Goal: Task Accomplishment & Management: Complete application form

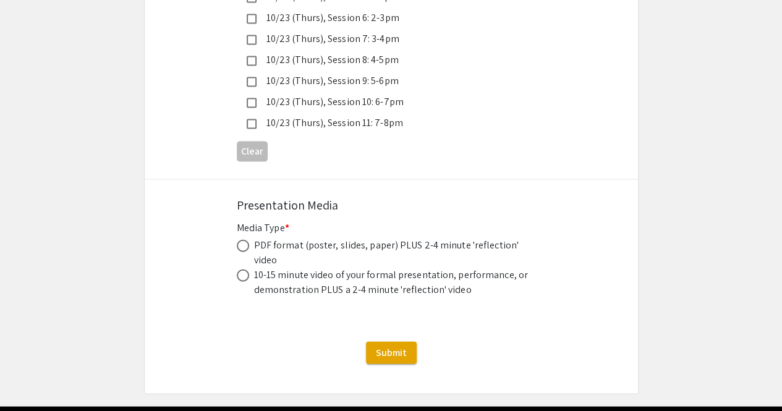
click at [375, 238] on div "PDF format (poster, slides, paper) PLUS 2-4 minute 'reflection' video" at bounding box center [393, 253] width 278 height 30
click at [247, 240] on span at bounding box center [243, 246] width 12 height 12
click at [247, 240] on input "radio" at bounding box center [243, 246] width 12 height 12
radio input "true"
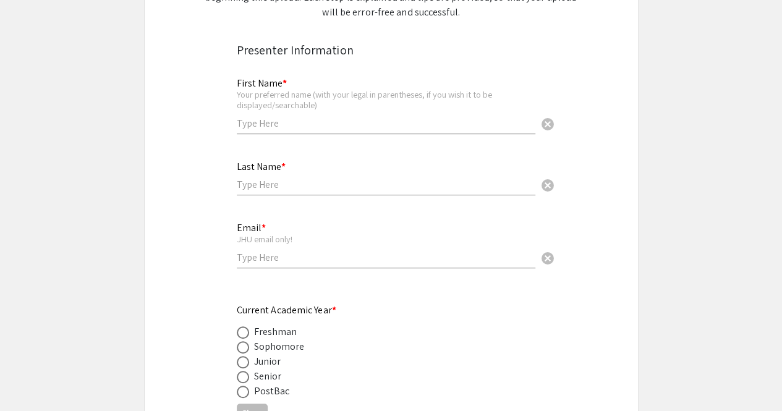
scroll to position [224, 0]
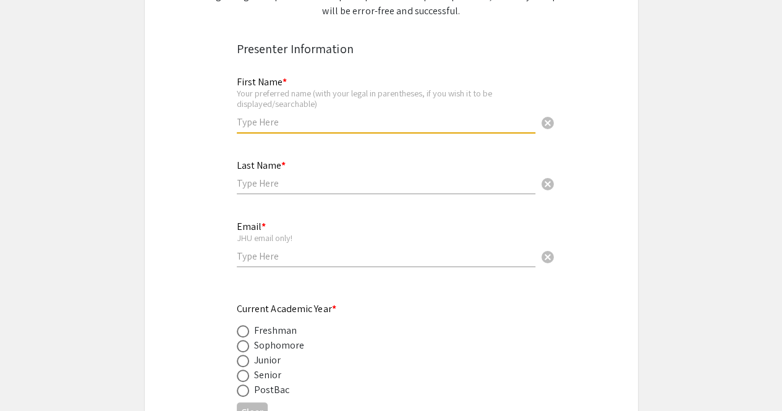
click at [334, 125] on input "text" at bounding box center [386, 122] width 298 height 13
type input "[PERSON_NAME]"
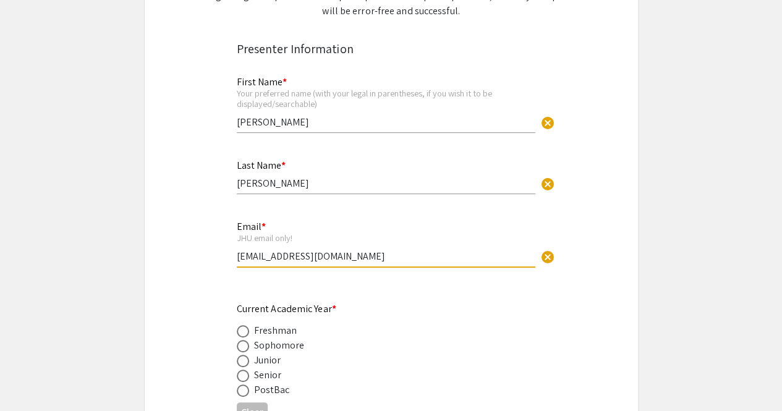
click at [297, 261] on input "[EMAIL_ADDRESS][DOMAIN_NAME]" at bounding box center [386, 256] width 298 height 13
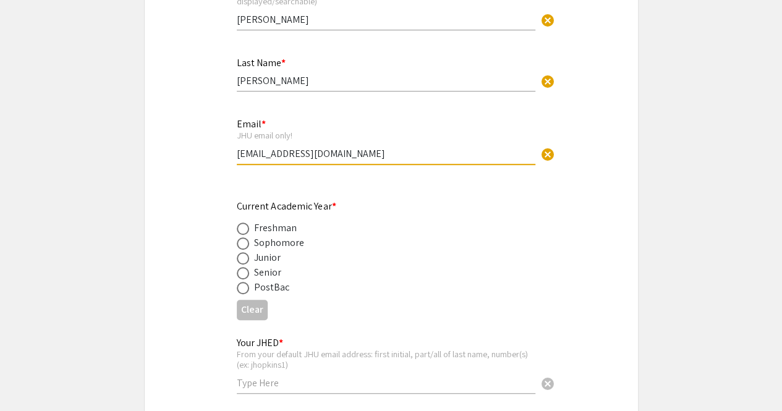
scroll to position [328, 0]
type input "[EMAIL_ADDRESS][DOMAIN_NAME]"
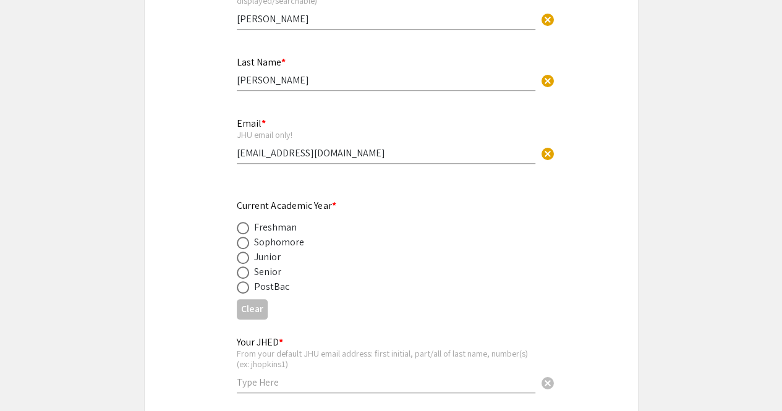
click at [265, 274] on div "Senior" at bounding box center [268, 271] width 28 height 15
click at [244, 274] on span at bounding box center [243, 272] width 12 height 12
click at [244, 274] on input "radio" at bounding box center [243, 272] width 12 height 12
radio input "true"
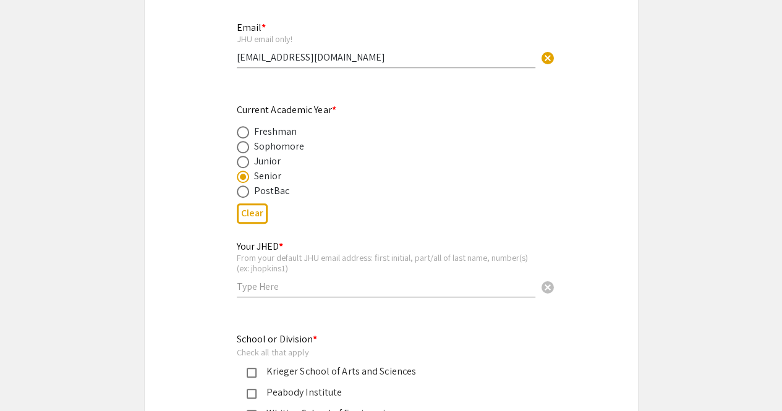
scroll to position [426, 0]
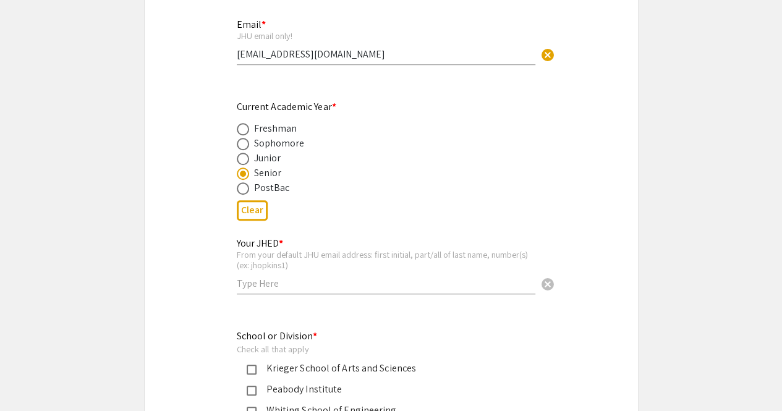
click at [290, 276] on div "Your JHED * From your default JHU email address: first initial, part/all of las…" at bounding box center [386, 260] width 298 height 69
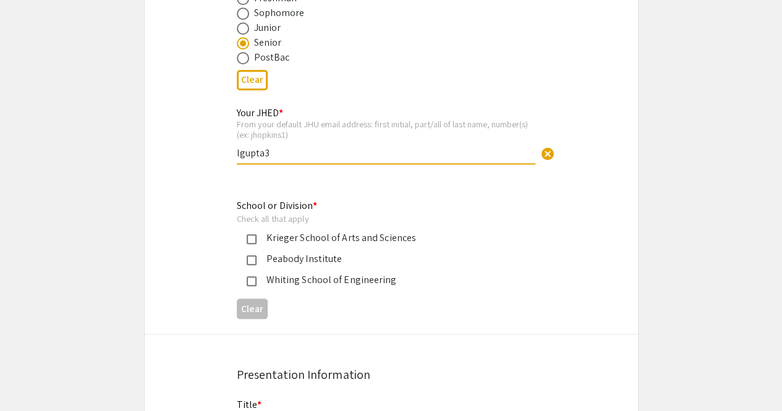
scroll to position [557, 0]
type input "lgupta3"
click at [255, 275] on div "Whiting School of Engineering" at bounding box center [381, 279] width 289 height 15
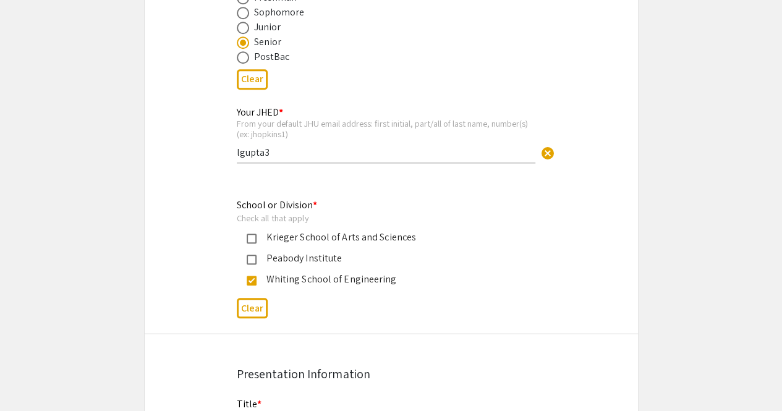
click at [260, 245] on div "Krieger School of Arts and Sciences" at bounding box center [386, 237] width 260 height 15
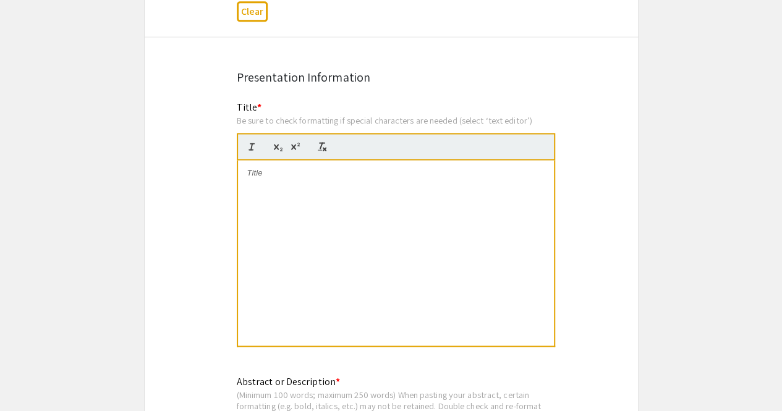
scroll to position [857, 0]
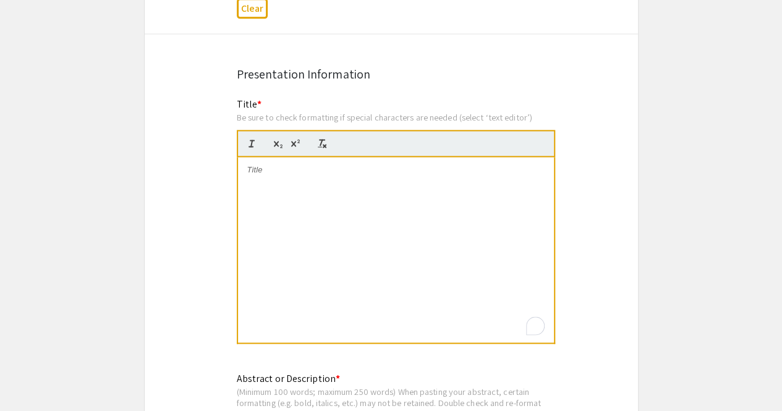
click at [346, 227] on div "To enrich screen reader interactions, please activate Accessibility in Grammarl…" at bounding box center [396, 249] width 316 height 185
paste div
click at [431, 170] on p "Electro-activated indigos intensify ampere-level" at bounding box center [395, 169] width 297 height 11
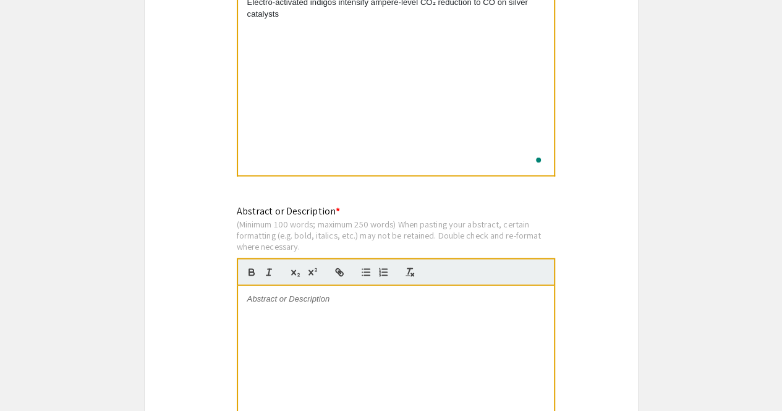
scroll to position [1094, 0]
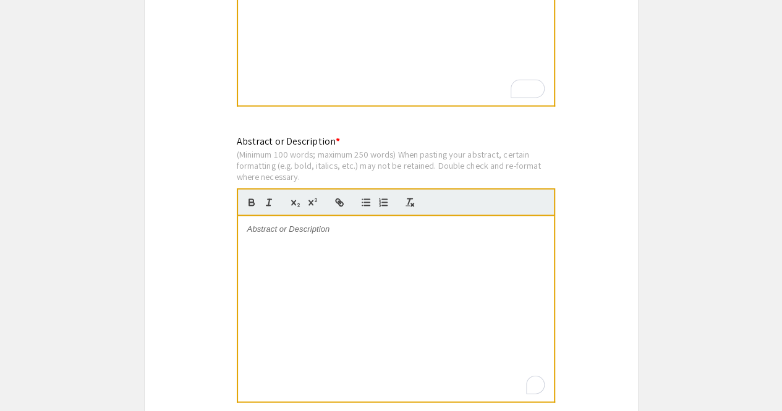
click at [346, 247] on div "To enrich screen reader interactions, please activate Accessibility in Grammarl…" at bounding box center [396, 308] width 316 height 185
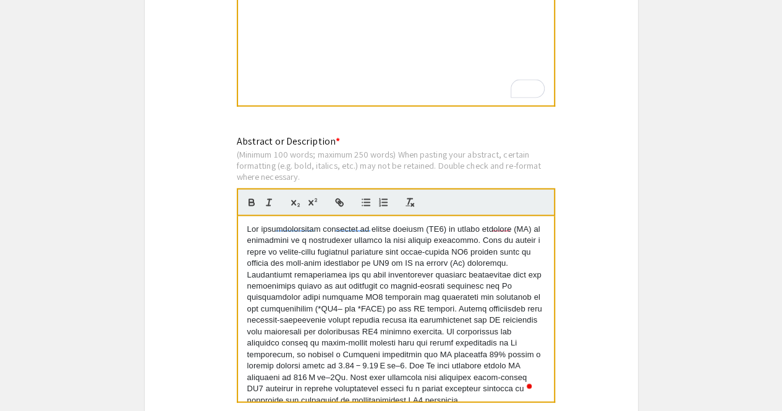
scroll to position [0, 0]
click at [441, 233] on p "To enrich screen reader interactions, please activate Accessibility in Grammarl…" at bounding box center [395, 314] width 297 height 182
click at [292, 203] on icon "button" at bounding box center [295, 202] width 11 height 11
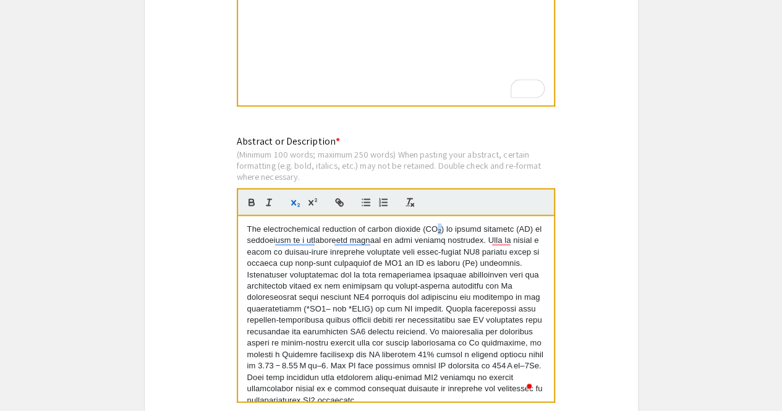
copy p "2"
click at [396, 307] on p "The electrochemical reduction of carbon dioxide (CO 2" at bounding box center [395, 314] width 297 height 182
click at [395, 311] on p "The electrochemical reduction of carbon dioxide (CO 2" at bounding box center [395, 314] width 297 height 182
click at [293, 206] on icon "button" at bounding box center [295, 202] width 11 height 11
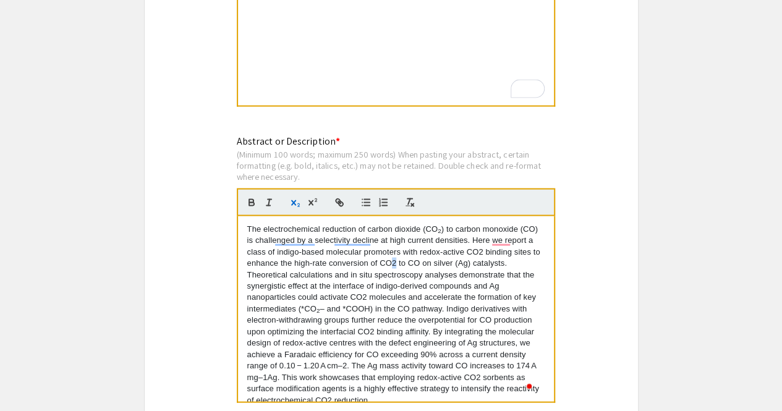
click at [472, 266] on p "The electrochemical reduction of carbon dioxide (CO 2 ) to carbon monoxide (CO)…" at bounding box center [395, 314] width 297 height 182
click at [295, 205] on icon "button" at bounding box center [295, 202] width 11 height 11
click at [438, 298] on p "The electrochemical reduction of carbon dioxide (CO 2 ) to carbon monoxide (CO)…" at bounding box center [395, 314] width 297 height 182
click at [292, 200] on icon "button" at bounding box center [295, 202] width 11 height 11
click at [262, 266] on p "The electrochemical reduction of carbon dioxide (CO 2 ) to carbon monoxide (CO)…" at bounding box center [395, 314] width 297 height 182
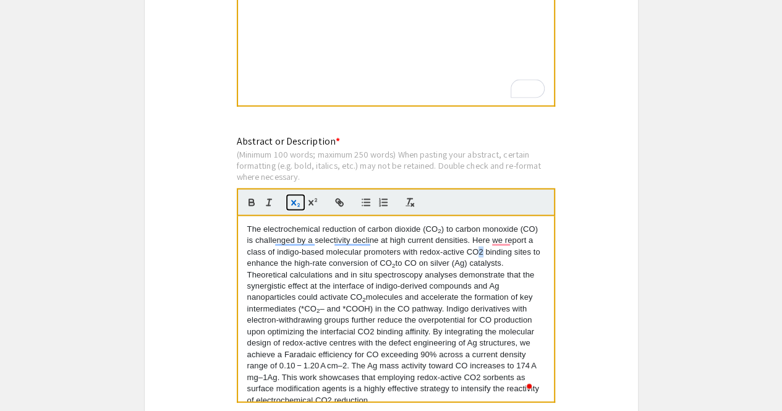
click at [295, 207] on icon "button" at bounding box center [295, 202] width 11 height 11
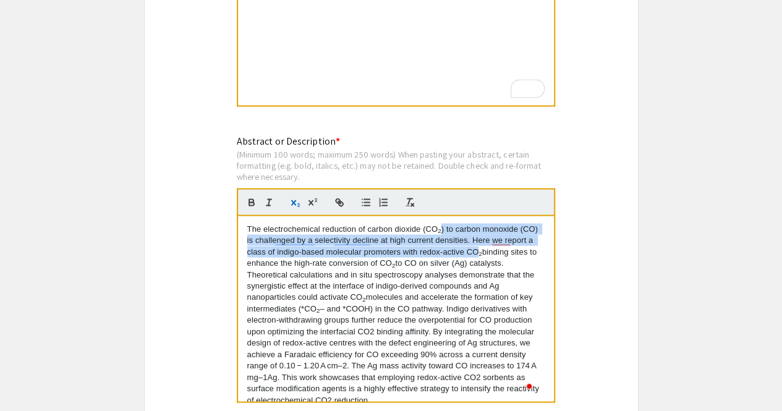
scroll to position [23, 0]
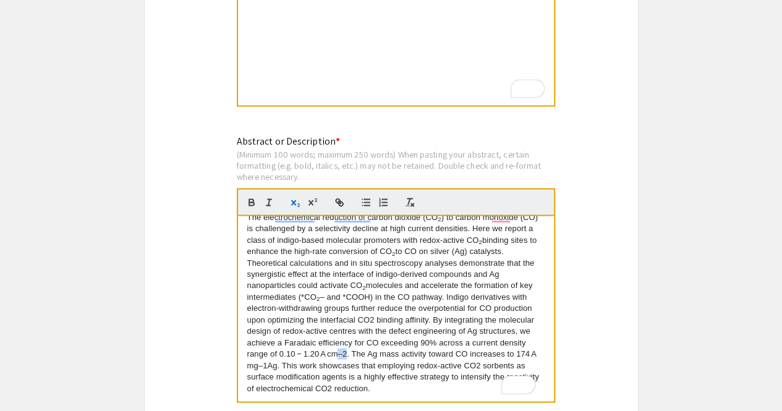
drag, startPoint x: 494, startPoint y: 341, endPoint x: 487, endPoint y: 344, distance: 7.8
click at [487, 344] on p "The electrochemical reduction of carbon dioxide (CO 2 ) to carbon monoxide (CO)…" at bounding box center [395, 302] width 297 height 182
click at [311, 202] on icon "button" at bounding box center [310, 203] width 5 height 6
click at [422, 352] on p "The electrochemical reduction of carbon dioxide (CO 2 ) to carbon monoxide (CO)…" at bounding box center [395, 302] width 297 height 182
drag, startPoint x: 426, startPoint y: 353, endPoint x: 418, endPoint y: 354, distance: 7.5
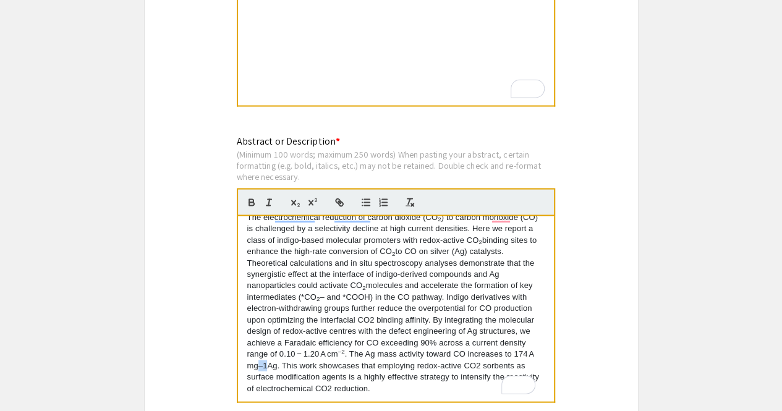
click at [418, 354] on p "The electrochemical reduction of carbon dioxide (CO 2 ) to carbon monoxide (CO)…" at bounding box center [395, 302] width 297 height 182
click at [306, 202] on button "button" at bounding box center [312, 202] width 17 height 15
click at [265, 359] on sup "–1" at bounding box center [261, 362] width 7 height 7
drag, startPoint x: 423, startPoint y: 354, endPoint x: 433, endPoint y: 355, distance: 9.4
click at [433, 355] on p "The electrochemical reduction of carbon dioxide (CO 2 ) to carbon monoxide (CO)…" at bounding box center [395, 302] width 297 height 182
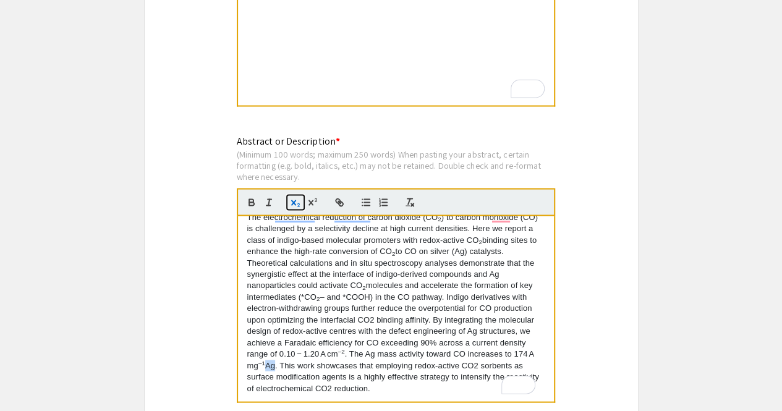
click at [297, 205] on icon "button" at bounding box center [295, 202] width 11 height 11
click at [263, 391] on p "The electrochemical reduction of carbon dioxide (CO 2 ) to carbon monoxide (CO)…" at bounding box center [395, 302] width 297 height 182
click at [296, 199] on icon "button" at bounding box center [295, 202] width 11 height 11
click at [349, 366] on p "The electrochemical reduction of carbon dioxide (CO 2 ) to carbon monoxide (CO)…" at bounding box center [395, 302] width 297 height 182
click at [300, 205] on icon "button" at bounding box center [295, 202] width 11 height 11
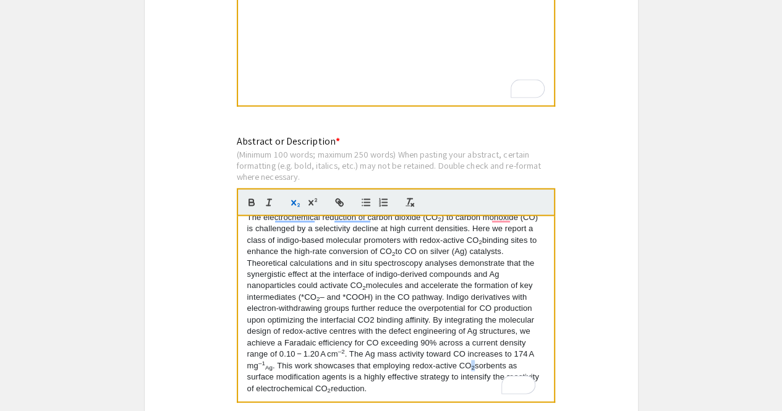
scroll to position [12, 0]
click at [361, 310] on p "The electrochemical reduction of carbon dioxide (CO 2 ) to carbon monoxide (CO)…" at bounding box center [395, 302] width 297 height 182
click at [492, 319] on p "The electrochemical reduction of carbon dioxide (CO 2 ) to carbon monoxide (CO)…" at bounding box center [395, 302] width 297 height 182
click at [486, 319] on p "The electrochemical reduction of carbon dioxide (CO 2 ) to carbon monoxide (CO)…" at bounding box center [395, 302] width 297 height 182
click at [300, 206] on icon "button" at bounding box center [295, 202] width 11 height 11
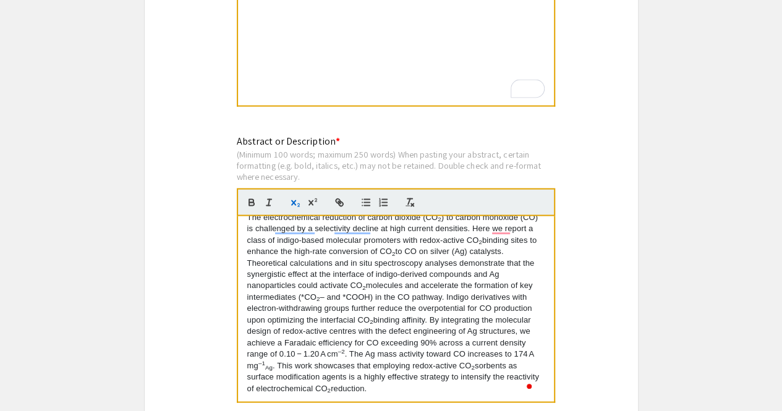
click at [426, 315] on p "The electrochemical reduction of carbon dioxide (CO 2 ) to carbon monoxide (CO)…" at bounding box center [395, 302] width 297 height 182
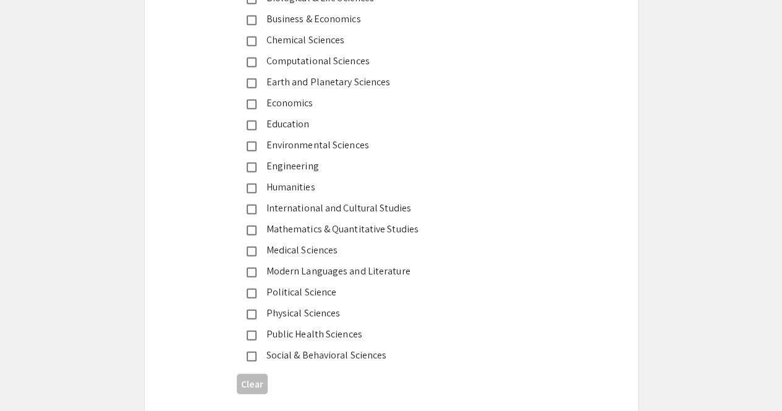
scroll to position [1588, 0]
click at [317, 165] on div "Engineering" at bounding box center [386, 166] width 260 height 15
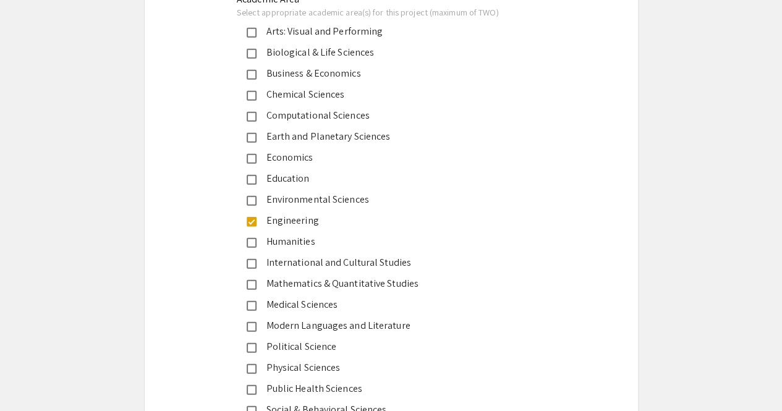
scroll to position [1533, 0]
click at [319, 103] on div "Chemical Sciences" at bounding box center [386, 95] width 260 height 15
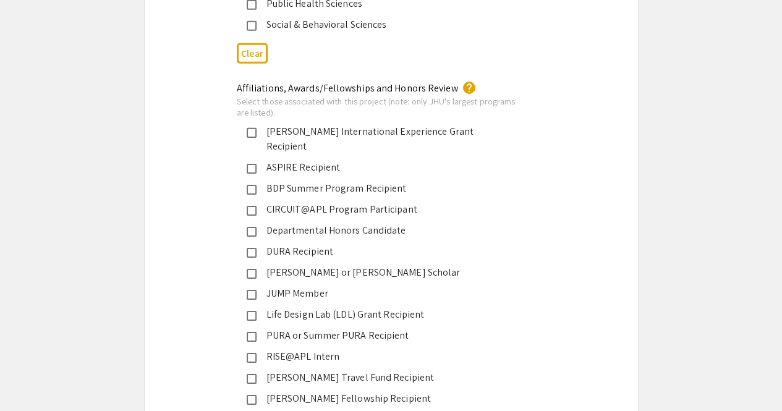
scroll to position [1925, 0]
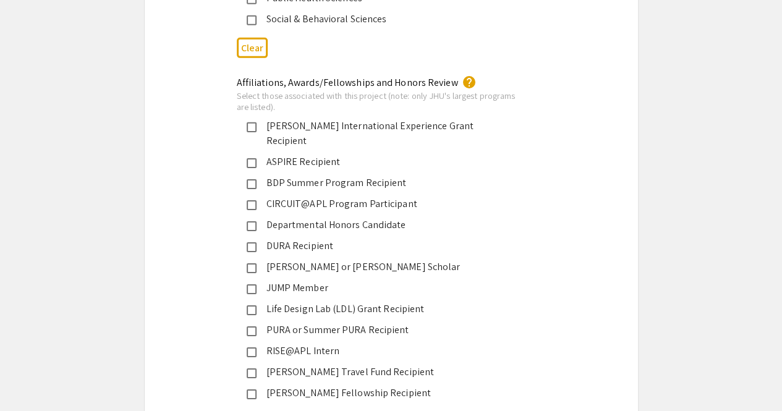
click at [329, 323] on div "PURA or Summer PURA Recipient" at bounding box center [386, 330] width 260 height 15
click at [341, 260] on div "[PERSON_NAME] or [PERSON_NAME] Scholar" at bounding box center [386, 267] width 260 height 15
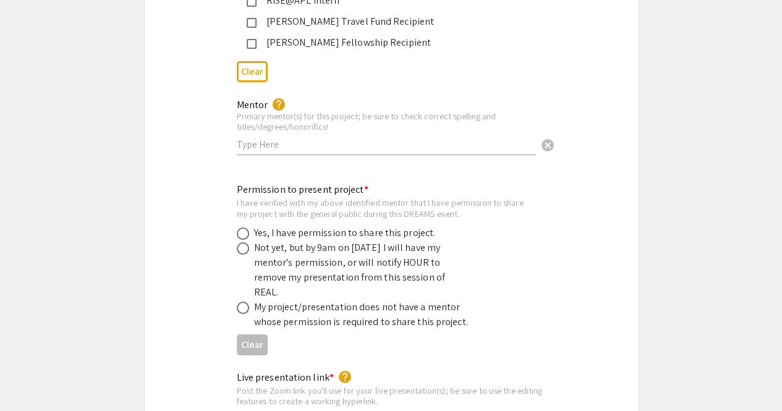
scroll to position [2277, 0]
click at [344, 137] on input "text" at bounding box center [386, 143] width 298 height 13
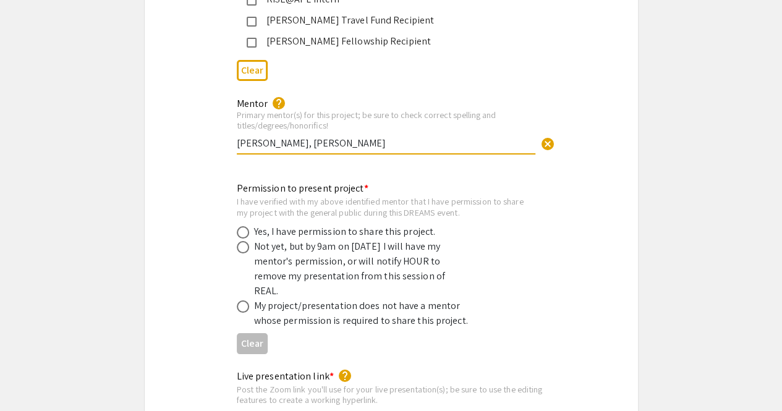
drag, startPoint x: 349, startPoint y: 123, endPoint x: 285, endPoint y: 129, distance: 64.0
click at [285, 137] on input "[PERSON_NAME], [PERSON_NAME]" at bounding box center [386, 143] width 298 height 13
paste input "[PERSON_NAME]"
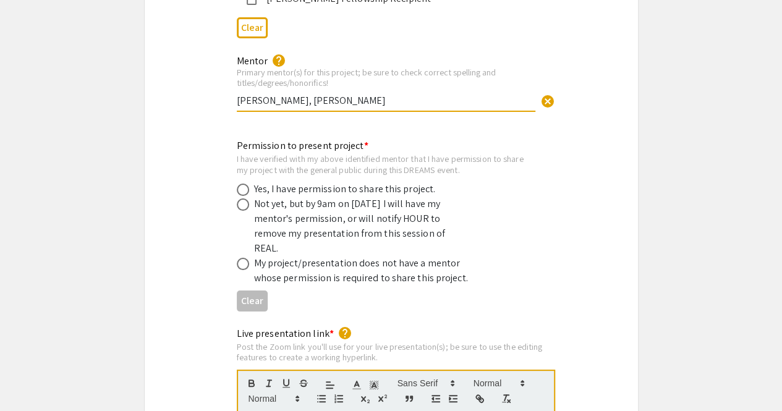
type input "[PERSON_NAME], [PERSON_NAME]"
click at [248, 184] on span at bounding box center [243, 190] width 12 height 12
click at [248, 184] on input "radio" at bounding box center [243, 190] width 12 height 12
radio input "true"
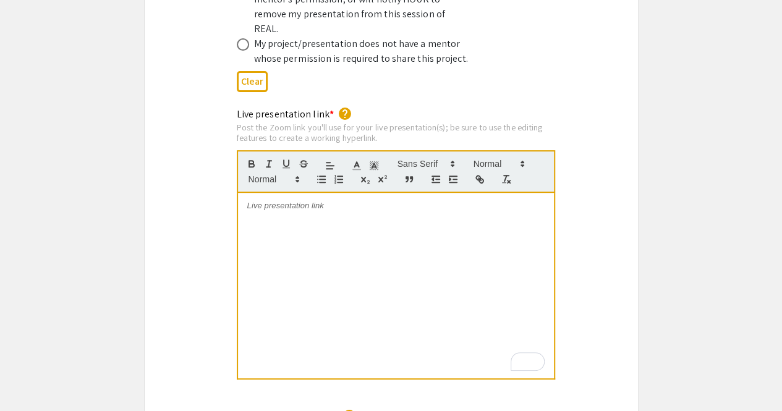
scroll to position [2539, 0]
click at [379, 227] on div "To enrich screen reader interactions, please activate Accessibility in Grammarl…" at bounding box center [396, 284] width 316 height 185
paste div
click at [366, 200] on p "[URL][DOMAIN_NAME]" at bounding box center [395, 205] width 297 height 11
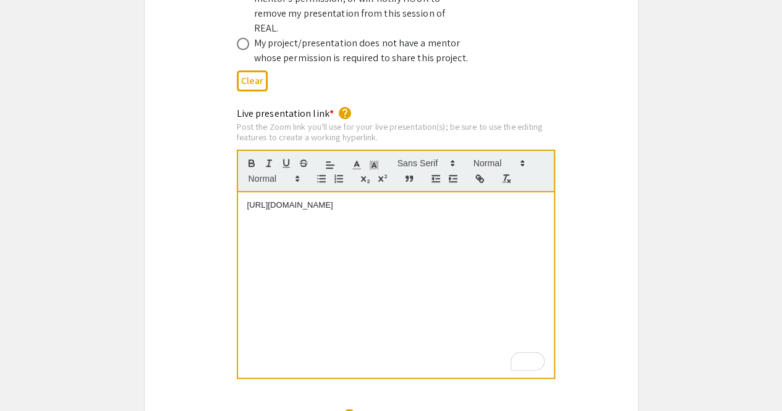
click at [366, 200] on p "[URL][DOMAIN_NAME]" at bounding box center [395, 205] width 297 height 11
click at [475, 173] on icon "button" at bounding box center [479, 178] width 11 height 11
type input "[URL][DOMAIN_NAME]"
click at [402, 179] on link at bounding box center [401, 183] width 28 height 9
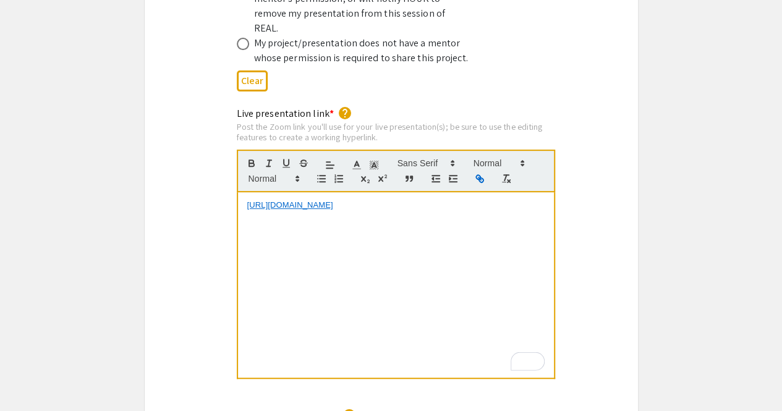
click at [468, 192] on div "[URL][DOMAIN_NAME]" at bounding box center [396, 284] width 316 height 185
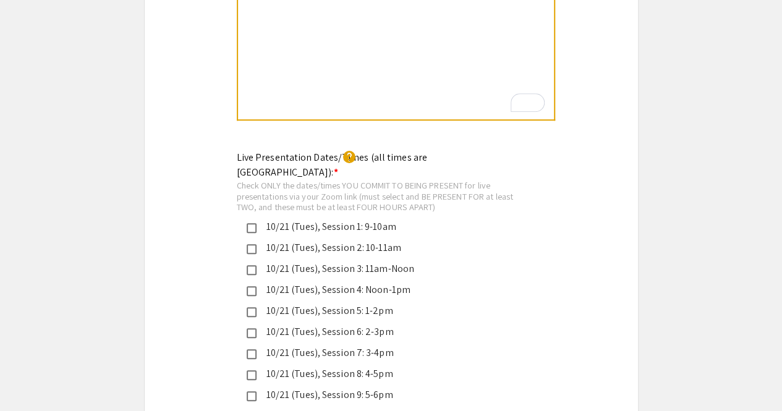
scroll to position [2806, 0]
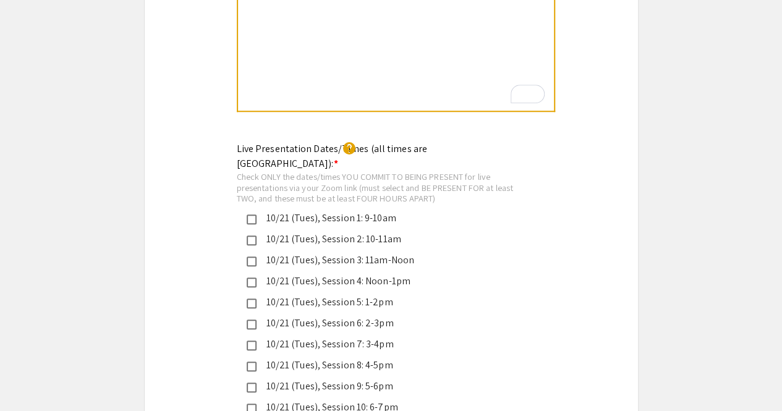
click at [387, 211] on div "10/21 (Tues), Session 1: 9-10am" at bounding box center [386, 218] width 260 height 15
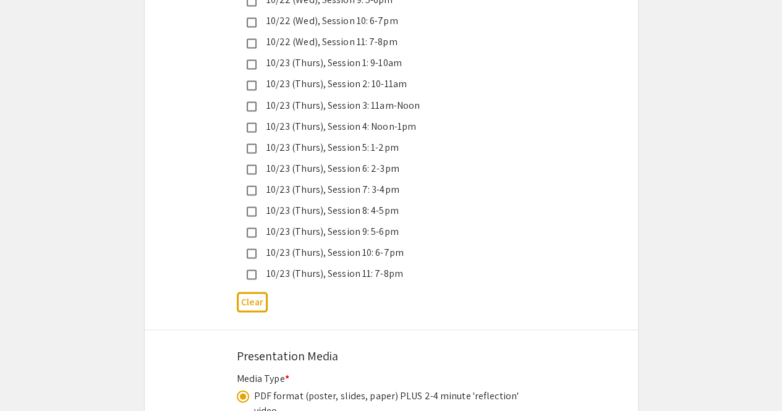
scroll to position [3425, 0]
click at [384, 264] on div "10/23 (Thurs), Session 11: 7-8pm" at bounding box center [386, 271] width 260 height 15
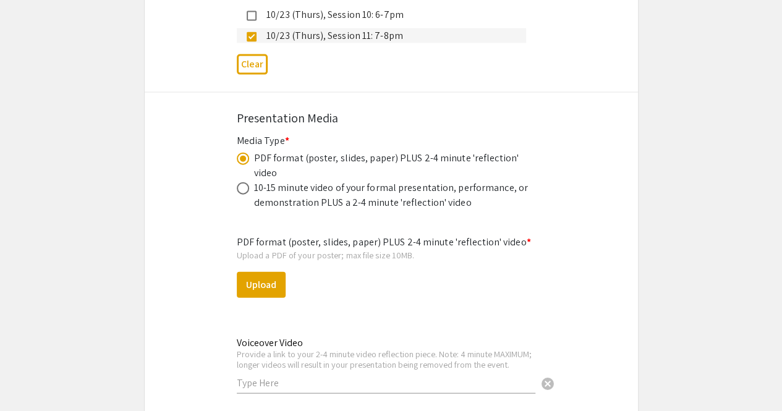
scroll to position [3701, 0]
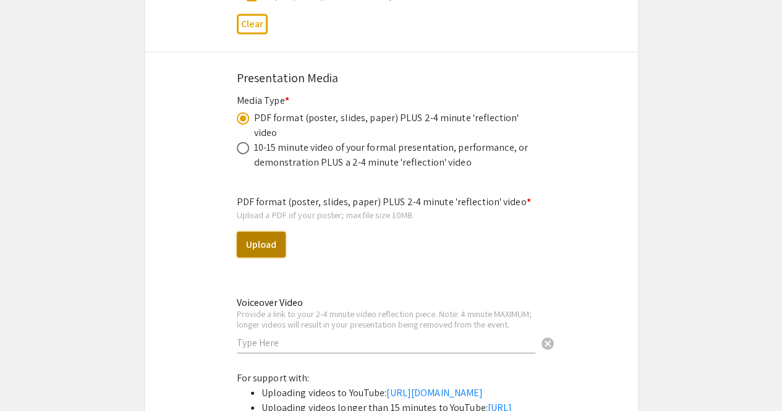
click at [272, 232] on button "Upload" at bounding box center [261, 245] width 49 height 26
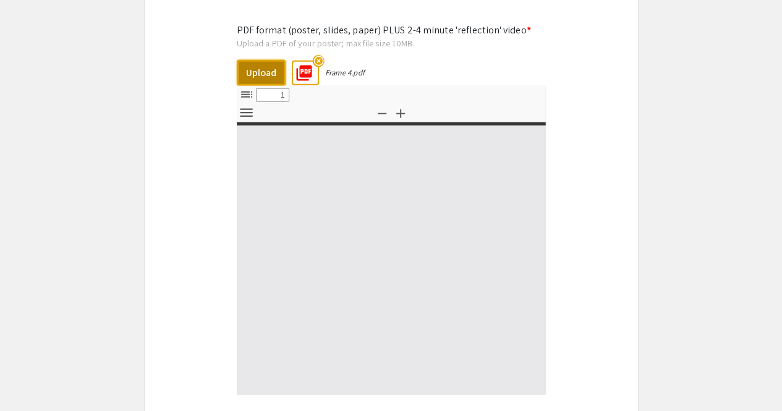
select select "custom"
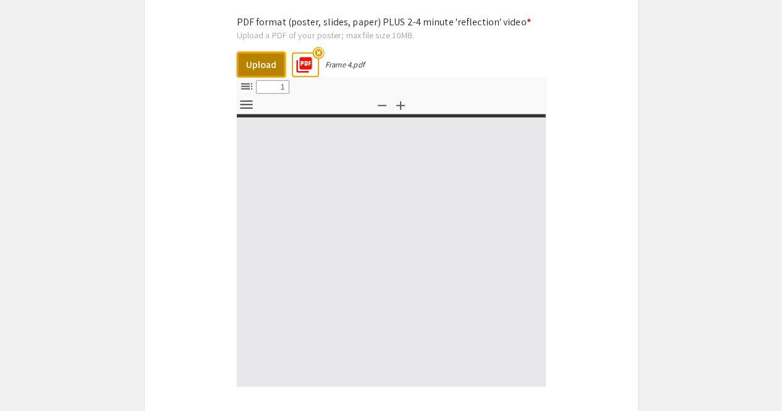
type input "0"
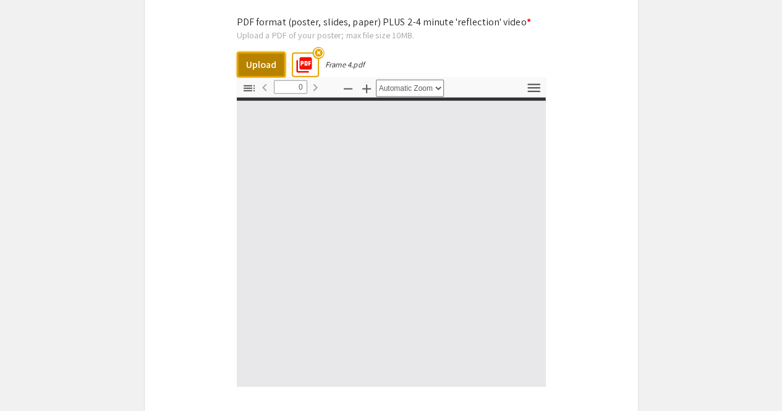
select select "custom"
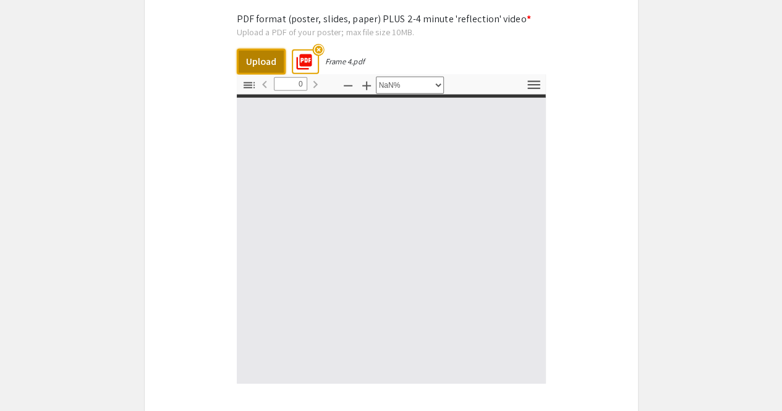
type input "1"
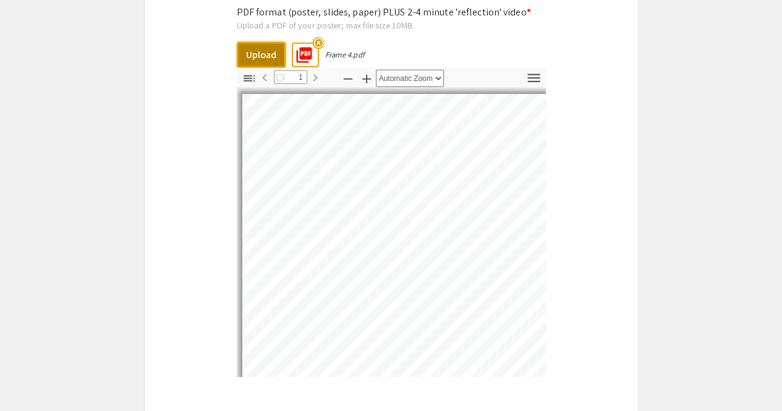
scroll to position [3746, 0]
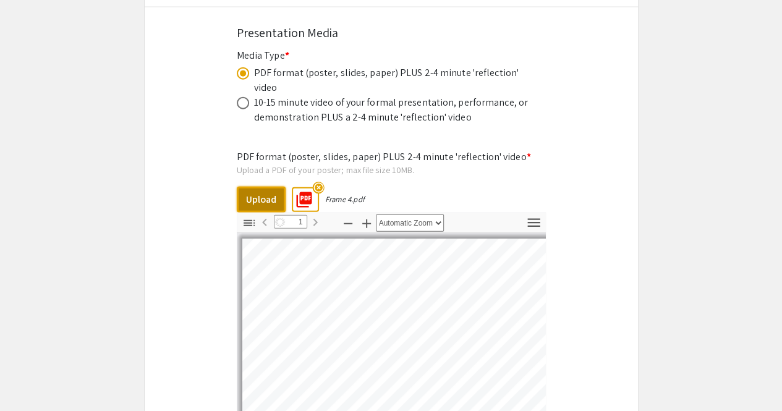
select select "auto"
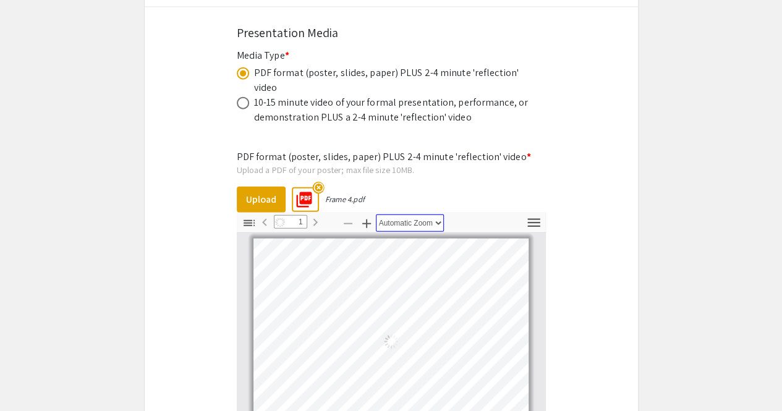
click at [400, 214] on select "Automatic Zoom Actual Size Page Fit Page Width 50% 100% 125% 150% 200% 300% 400…" at bounding box center [410, 222] width 68 height 17
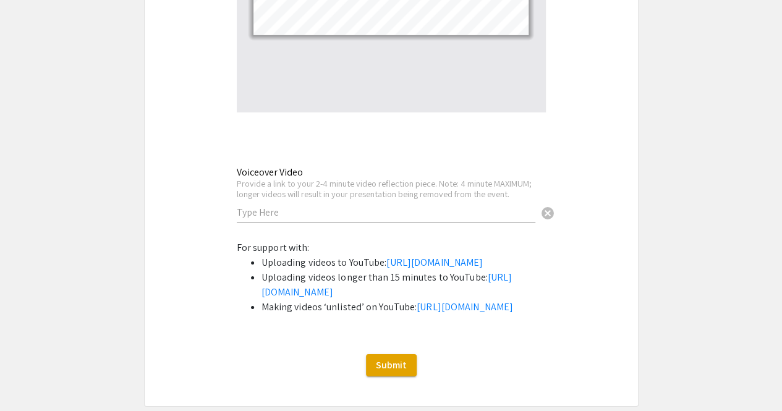
scroll to position [4158, 0]
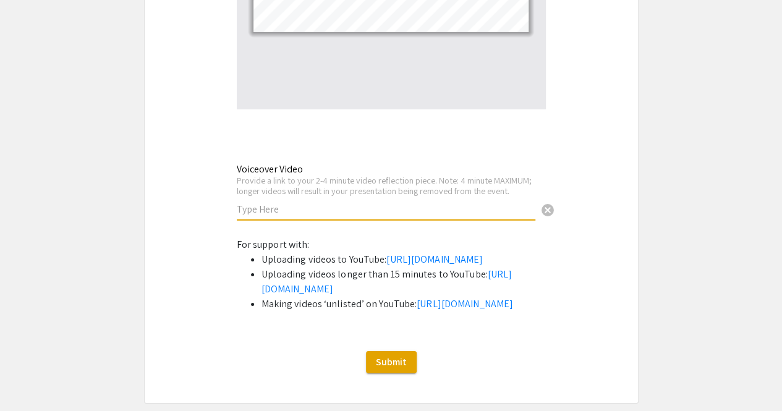
click at [337, 203] on input "text" at bounding box center [386, 209] width 298 height 13
paste input "[URL][DOMAIN_NAME]"
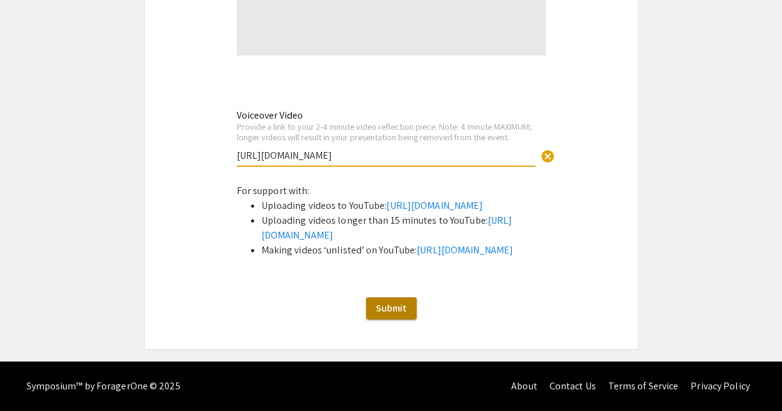
type input "[URL][DOMAIN_NAME]"
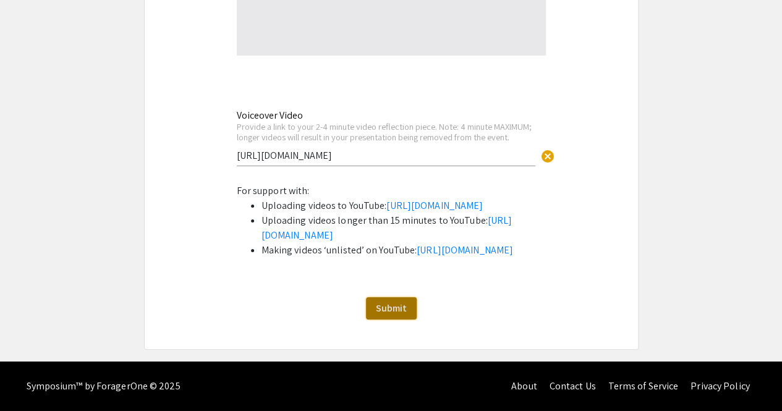
click at [399, 305] on span "Submit" at bounding box center [391, 308] width 31 height 13
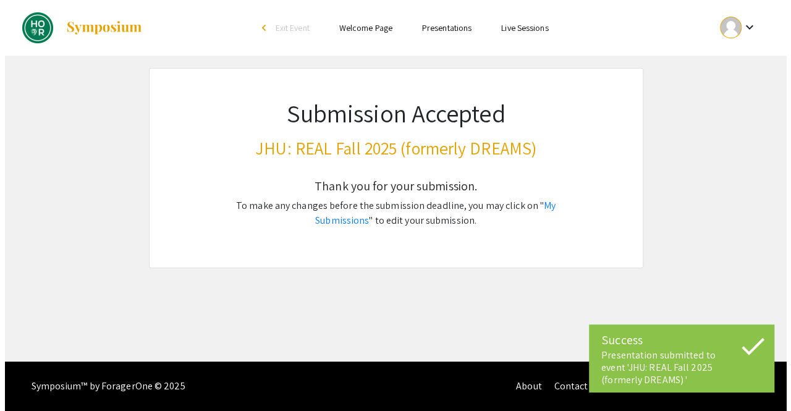
scroll to position [0, 0]
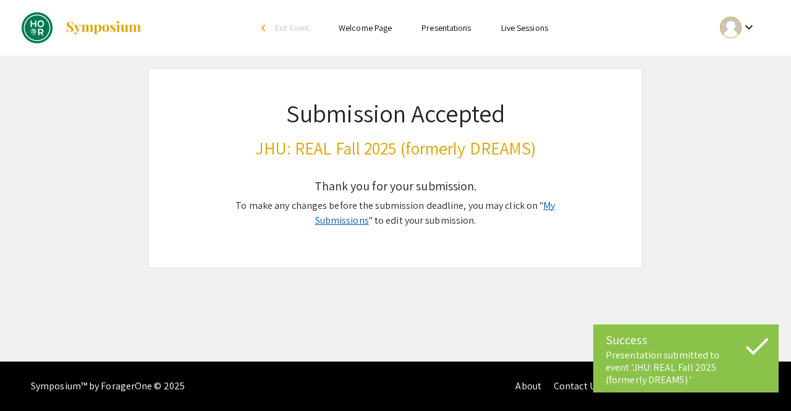
click at [548, 208] on link "My Submissions" at bounding box center [435, 213] width 240 height 28
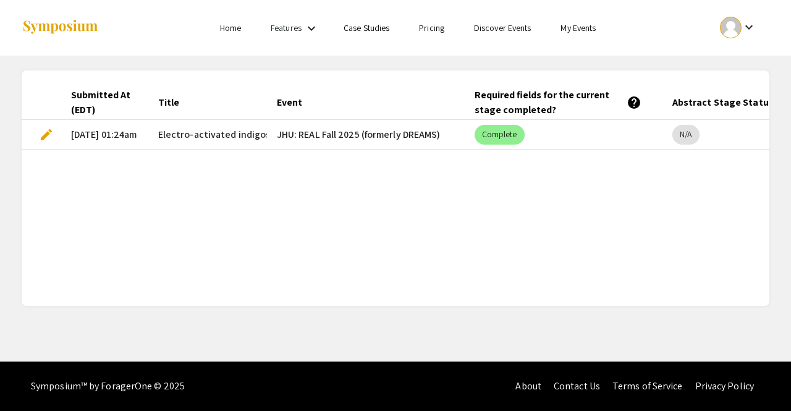
scroll to position [0, 90]
